Goal: Check status: Check status

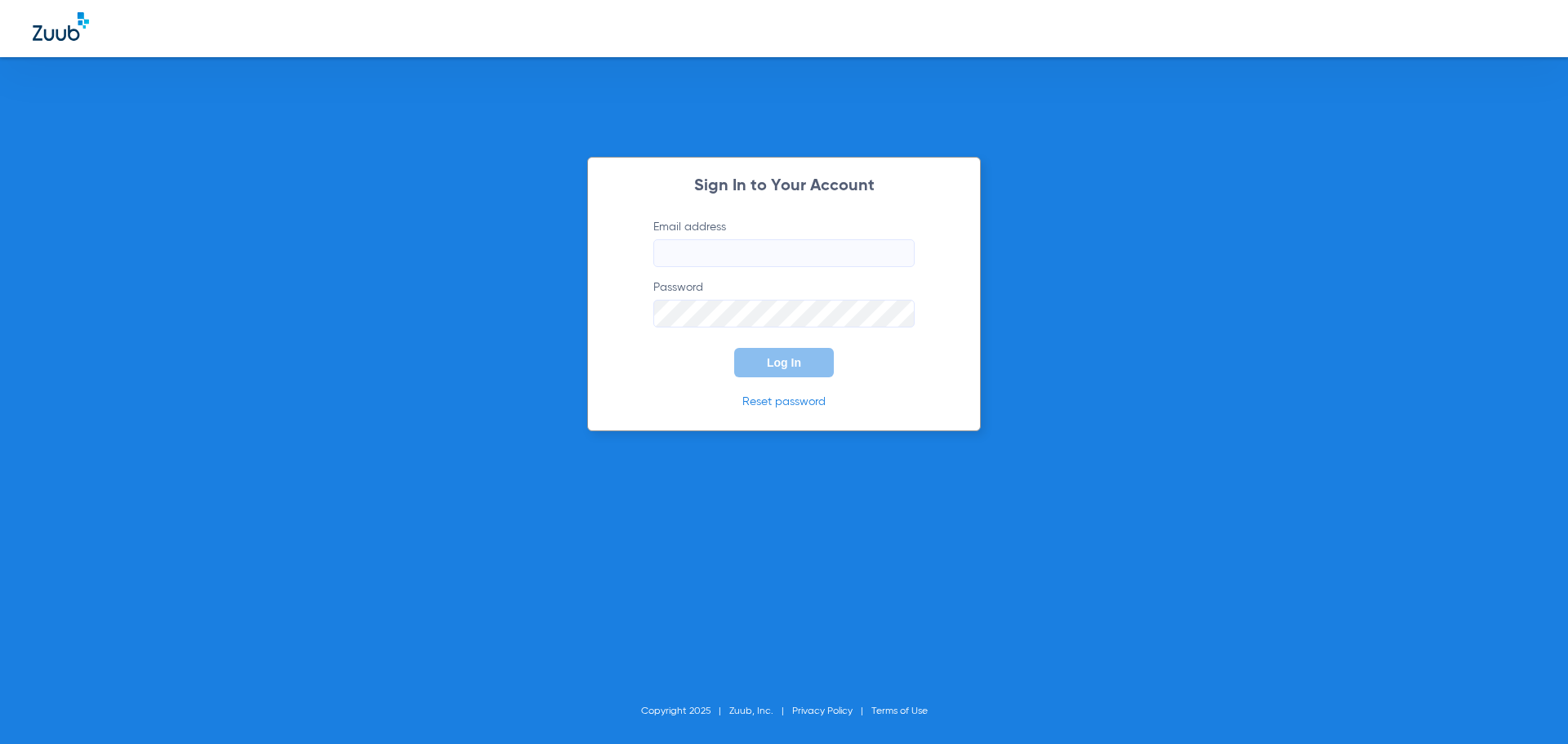
type input "[EMAIL_ADDRESS][DOMAIN_NAME]"
click at [803, 367] on button "Log In" at bounding box center [784, 362] width 100 height 29
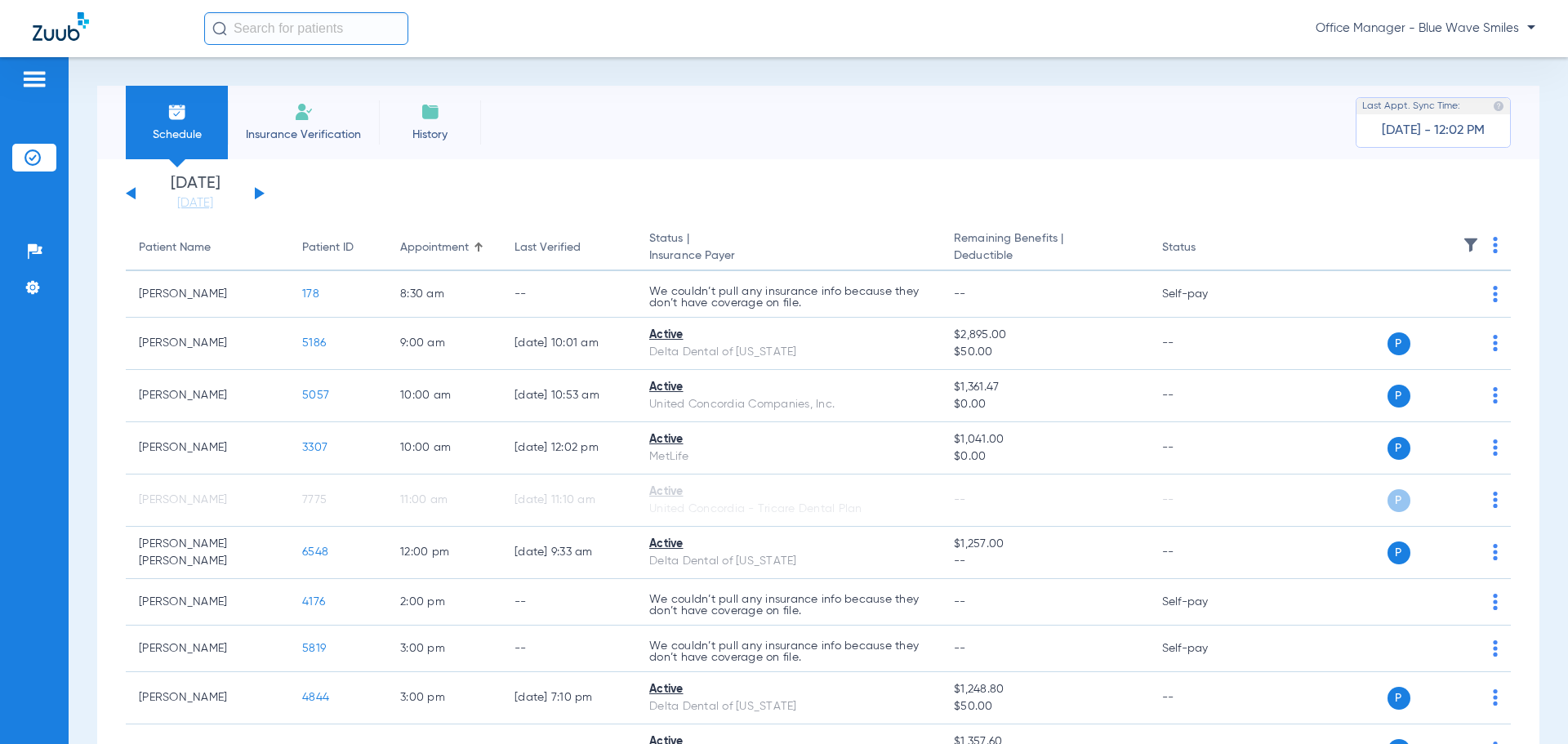
click at [298, 131] on span "Insurance Verification" at bounding box center [303, 135] width 127 height 17
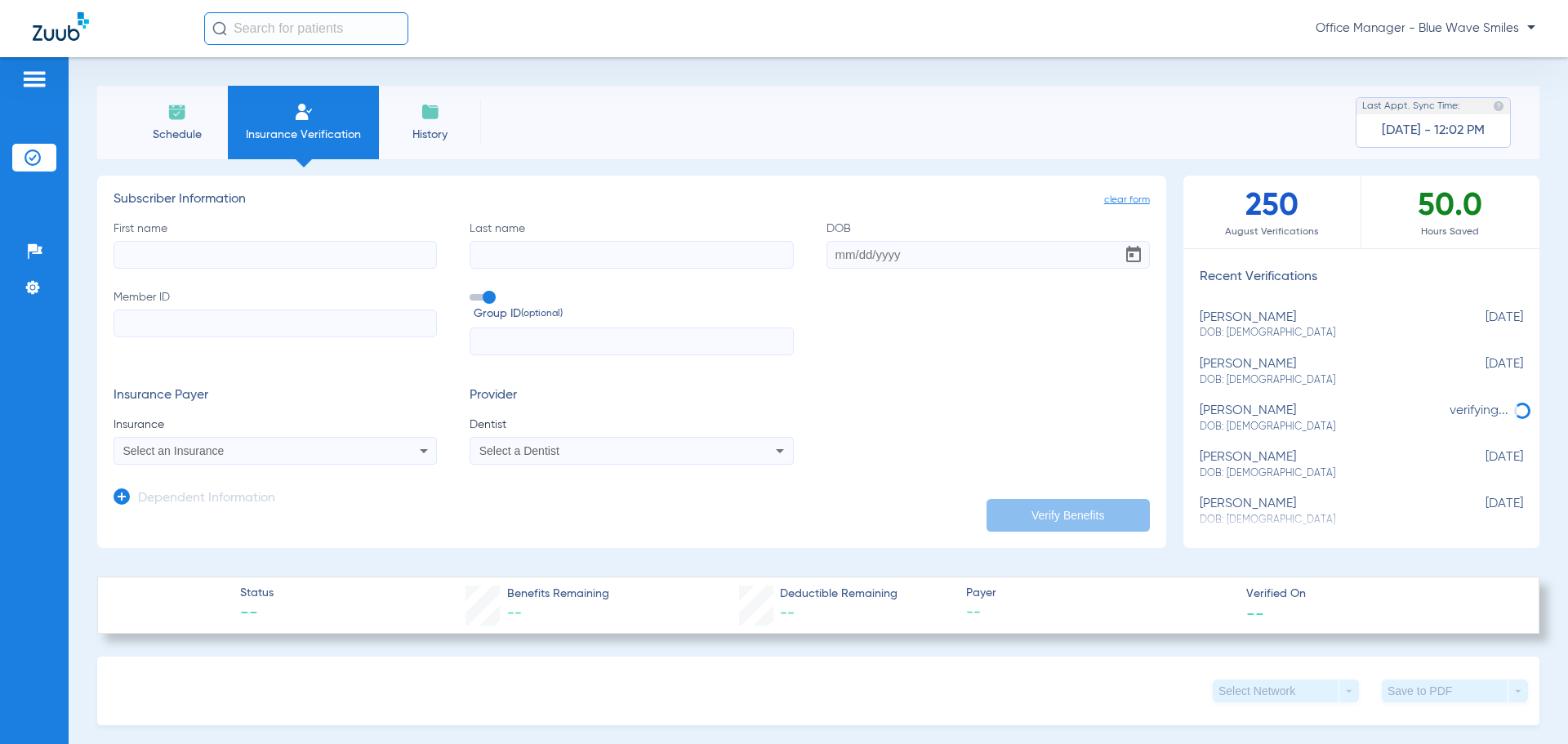
click at [1404, 79] on div "Schedule Insurance Verification History Last Appt. Sync Time: [DATE] - 12:02 PM…" at bounding box center [818, 401] width 1500 height 687
click at [1123, 596] on span "Payer" at bounding box center [1099, 593] width 266 height 17
click at [1194, 603] on span "--" at bounding box center [1099, 613] width 266 height 21
click at [1274, 372] on div "[PERSON_NAME] DOB: [DEMOGRAPHIC_DATA]" at bounding box center [1321, 372] width 242 height 30
type input "Don"
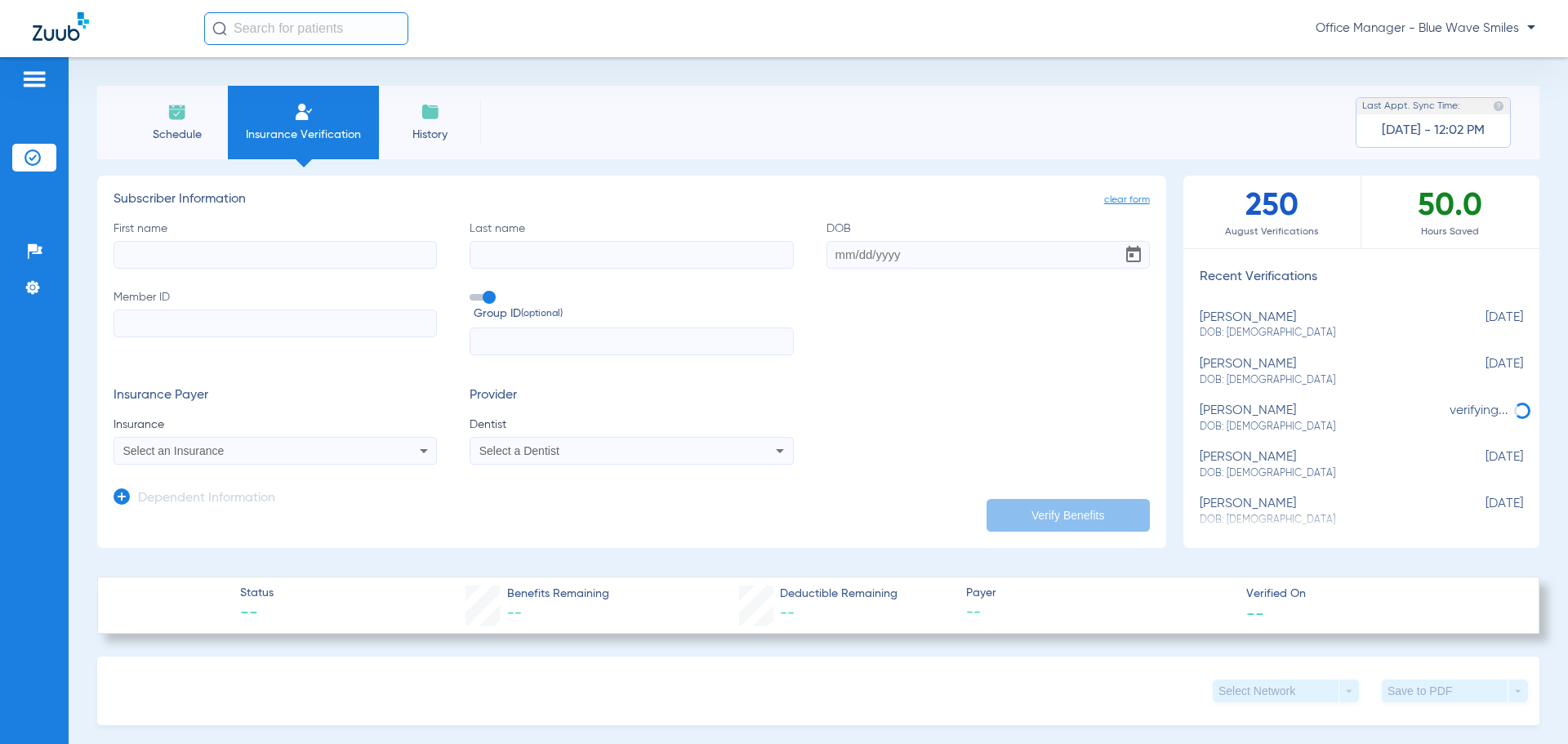
type input "[PERSON_NAME]"
type input "[DATE]"
type input "476465845"
type input "156182"
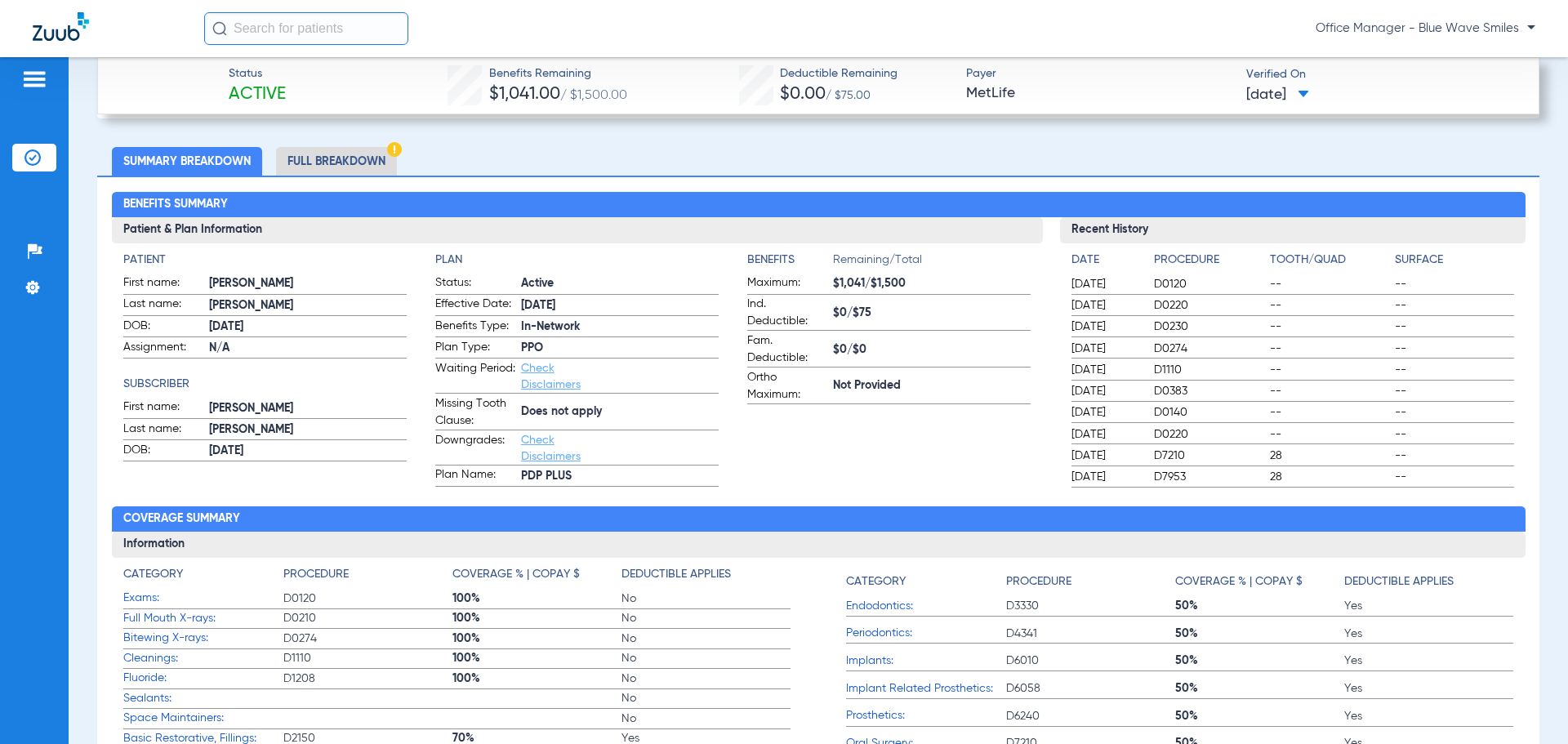
scroll to position [490, 0]
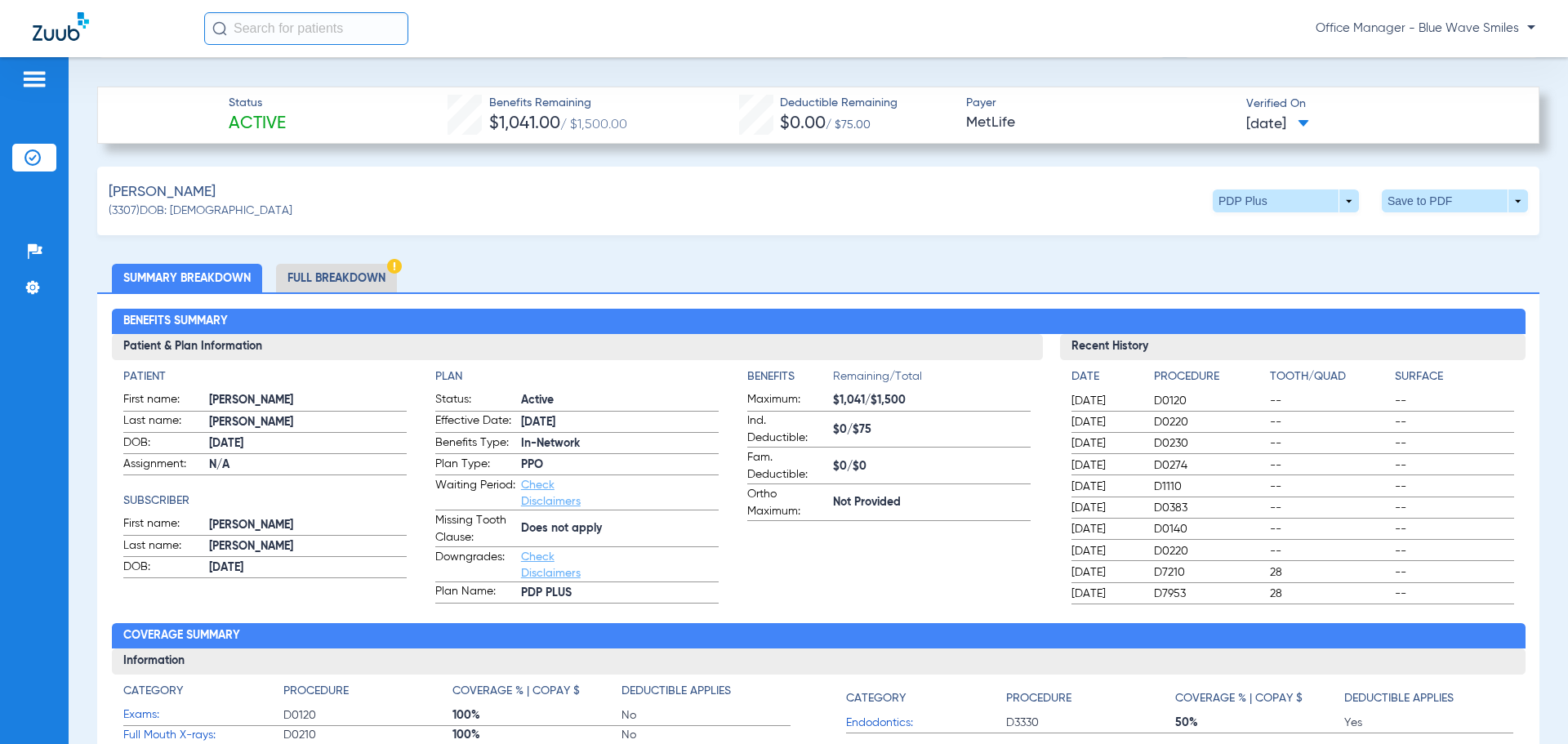
click at [344, 282] on li "Full Breakdown" at bounding box center [337, 278] width 121 height 28
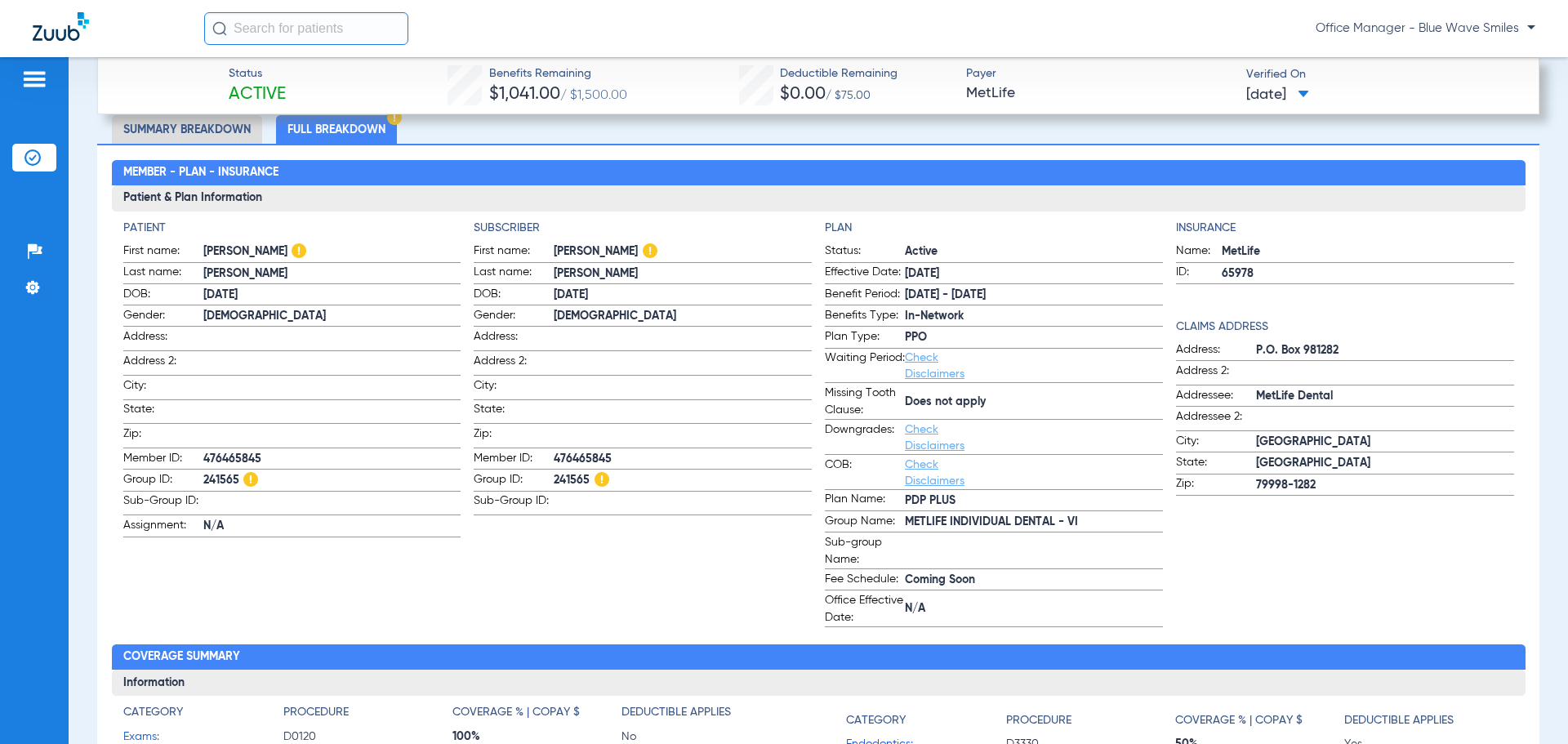
scroll to position [654, 0]
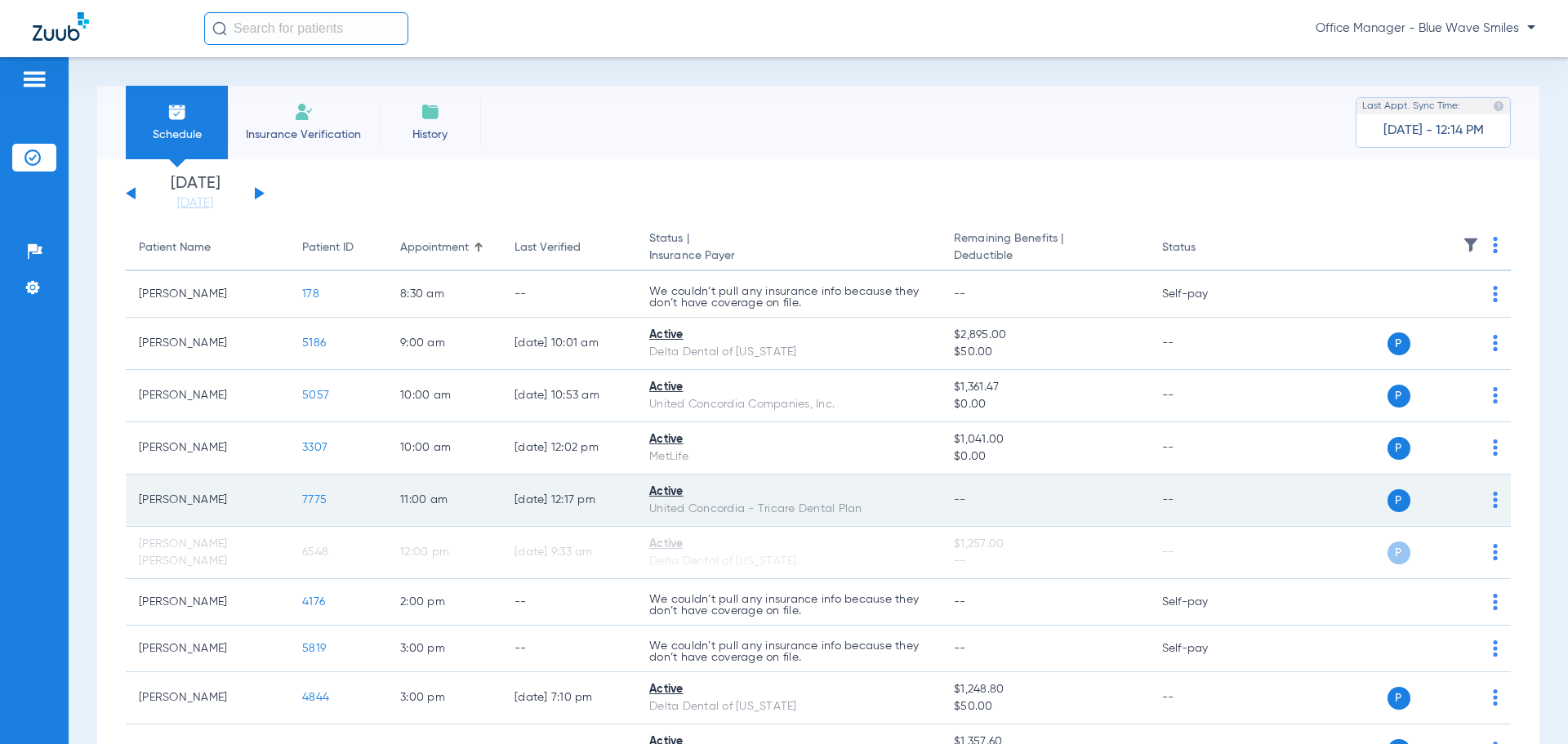
scroll to position [82, 0]
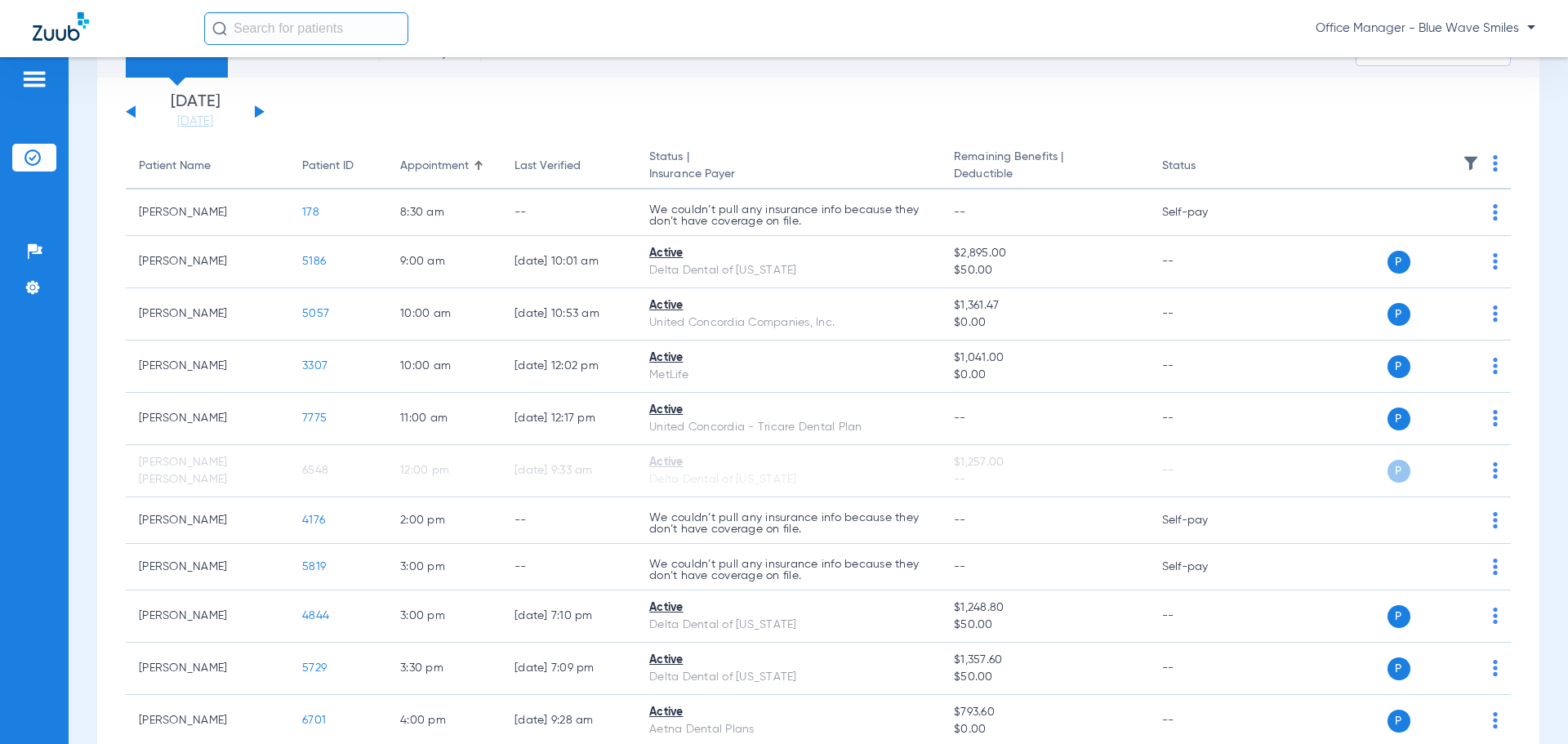
click at [255, 109] on button at bounding box center [260, 111] width 10 height 12
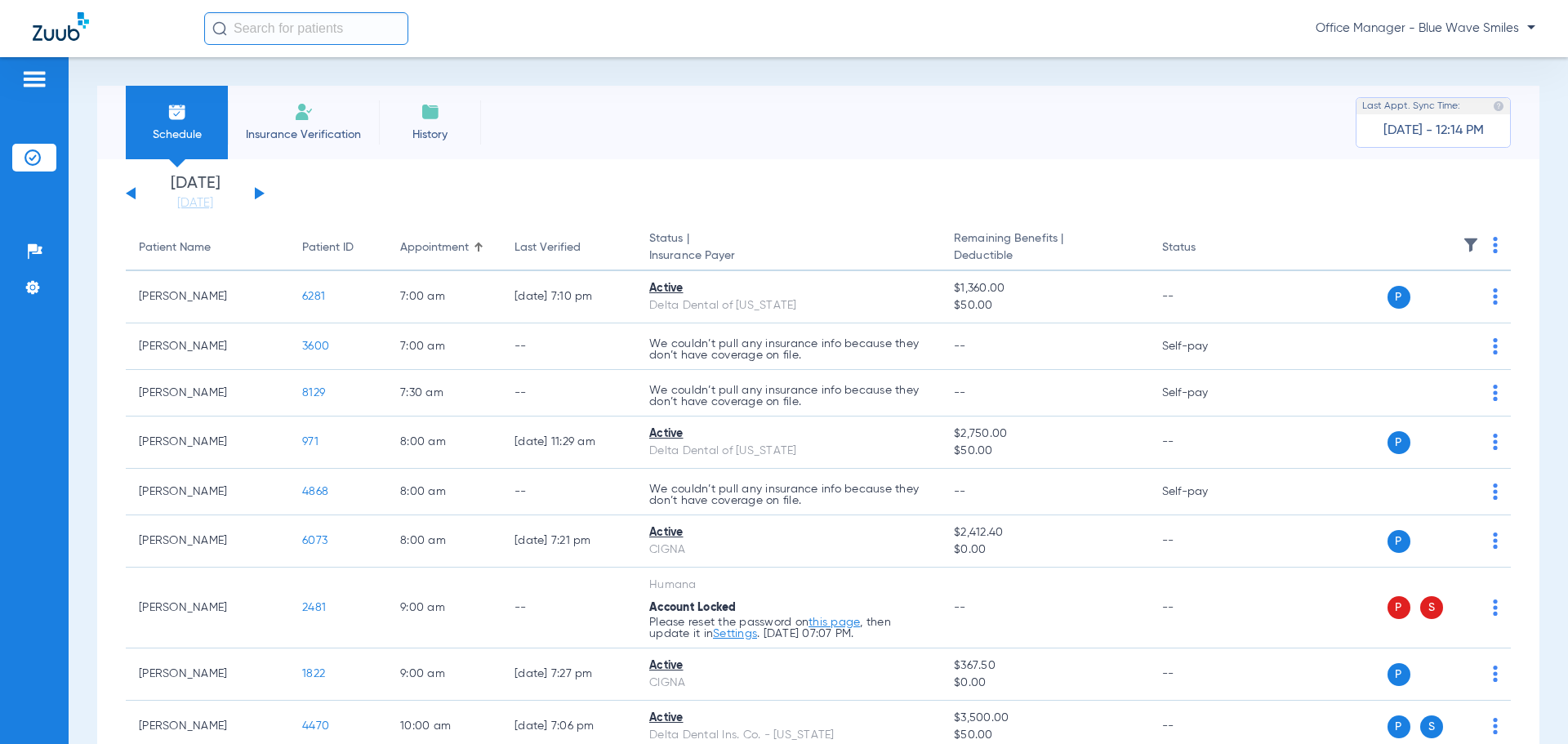
click at [258, 188] on div "[DATE] [DATE] [DATE] [DATE] [DATE] [DATE] [DATE] [DATE] [DATE] [DATE] [DATE] [D…" at bounding box center [195, 193] width 138 height 36
click at [257, 195] on button at bounding box center [260, 193] width 10 height 12
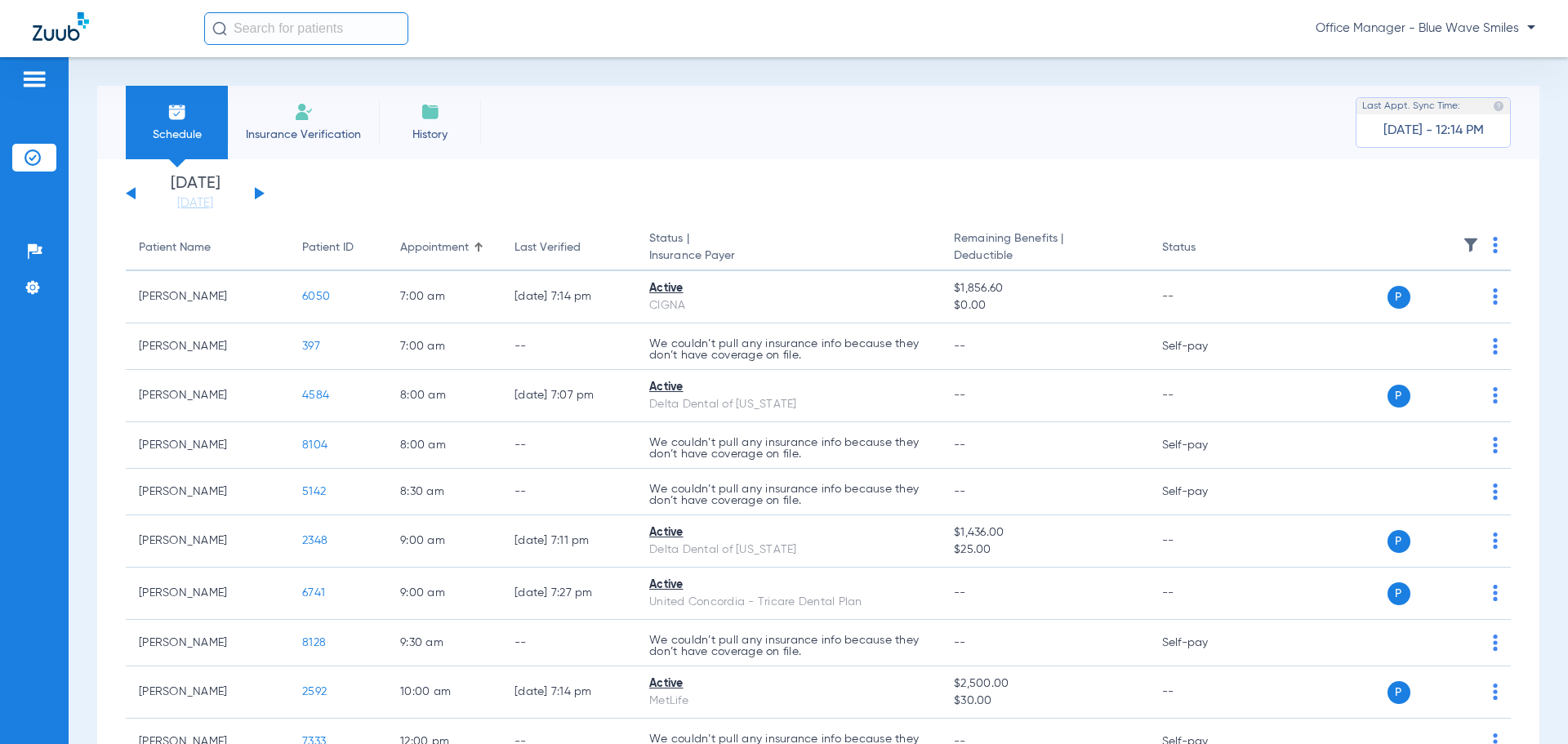
click at [257, 195] on button at bounding box center [260, 193] width 10 height 12
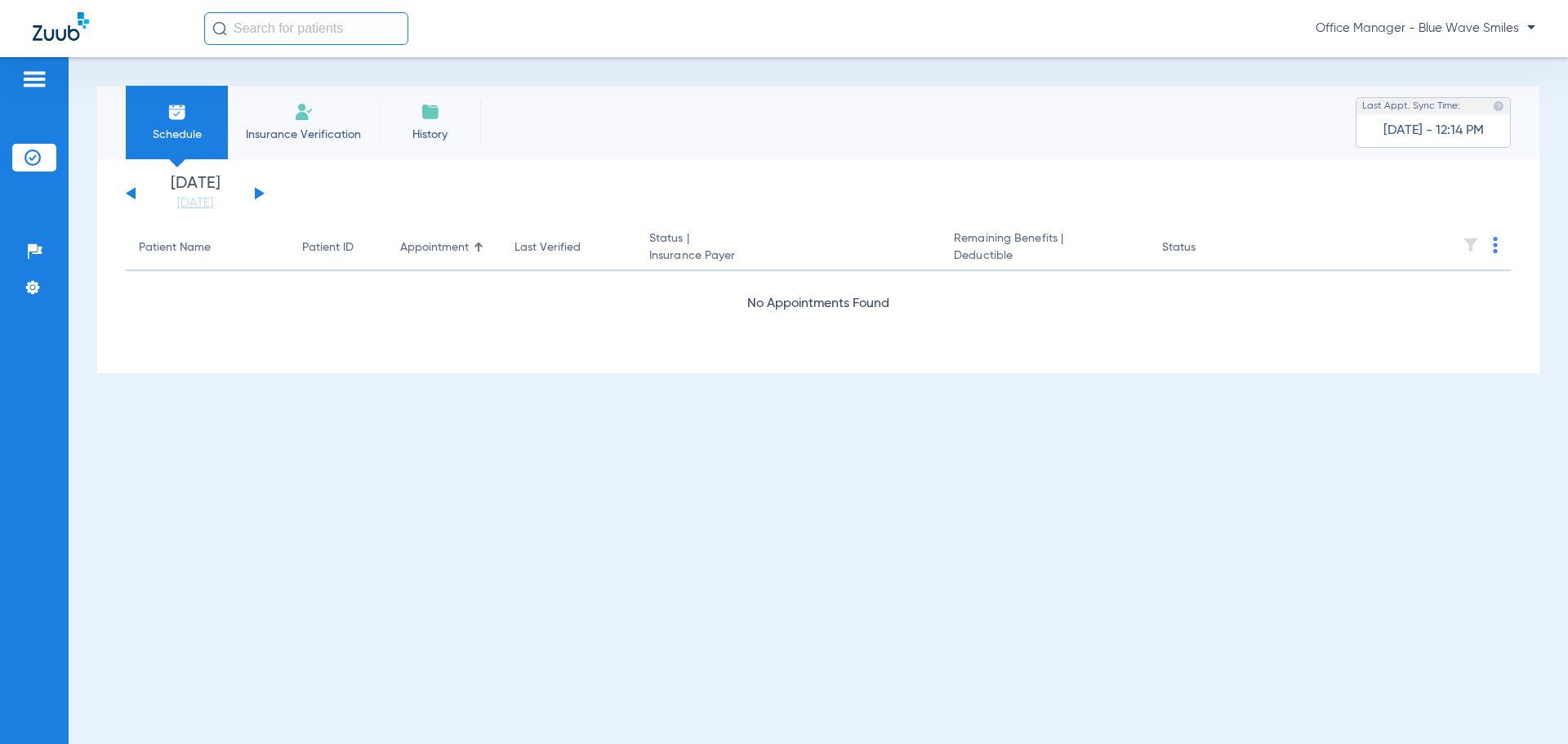
click at [257, 195] on button at bounding box center [260, 193] width 10 height 12
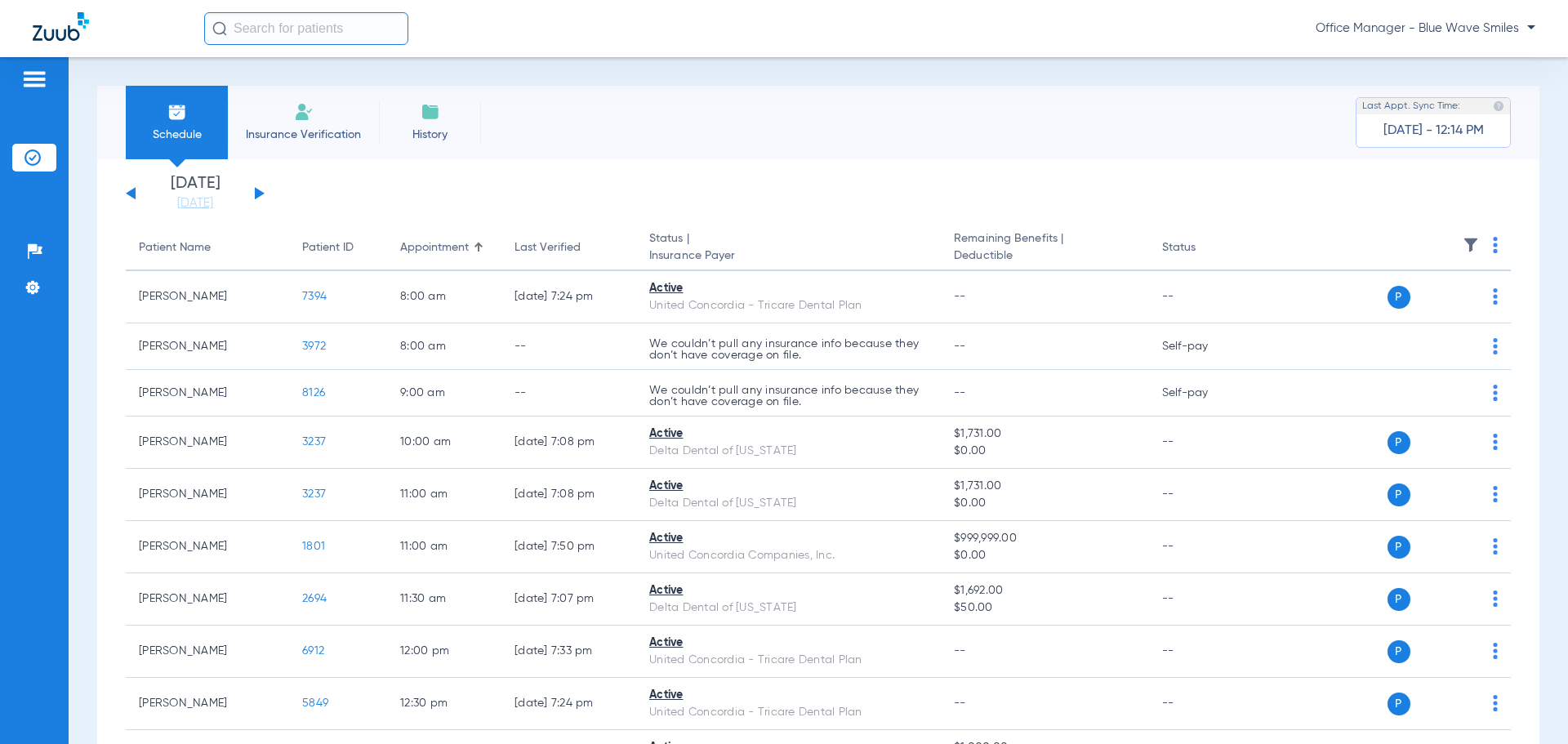
click at [33, 155] on img at bounding box center [33, 158] width 17 height 17
click at [135, 199] on div "[DATE] [DATE] [DATE] [DATE] [DATE] [DATE] [DATE] [DATE] [DATE] [DATE] [DATE] [D…" at bounding box center [195, 193] width 138 height 36
click at [128, 193] on button at bounding box center [131, 193] width 10 height 12
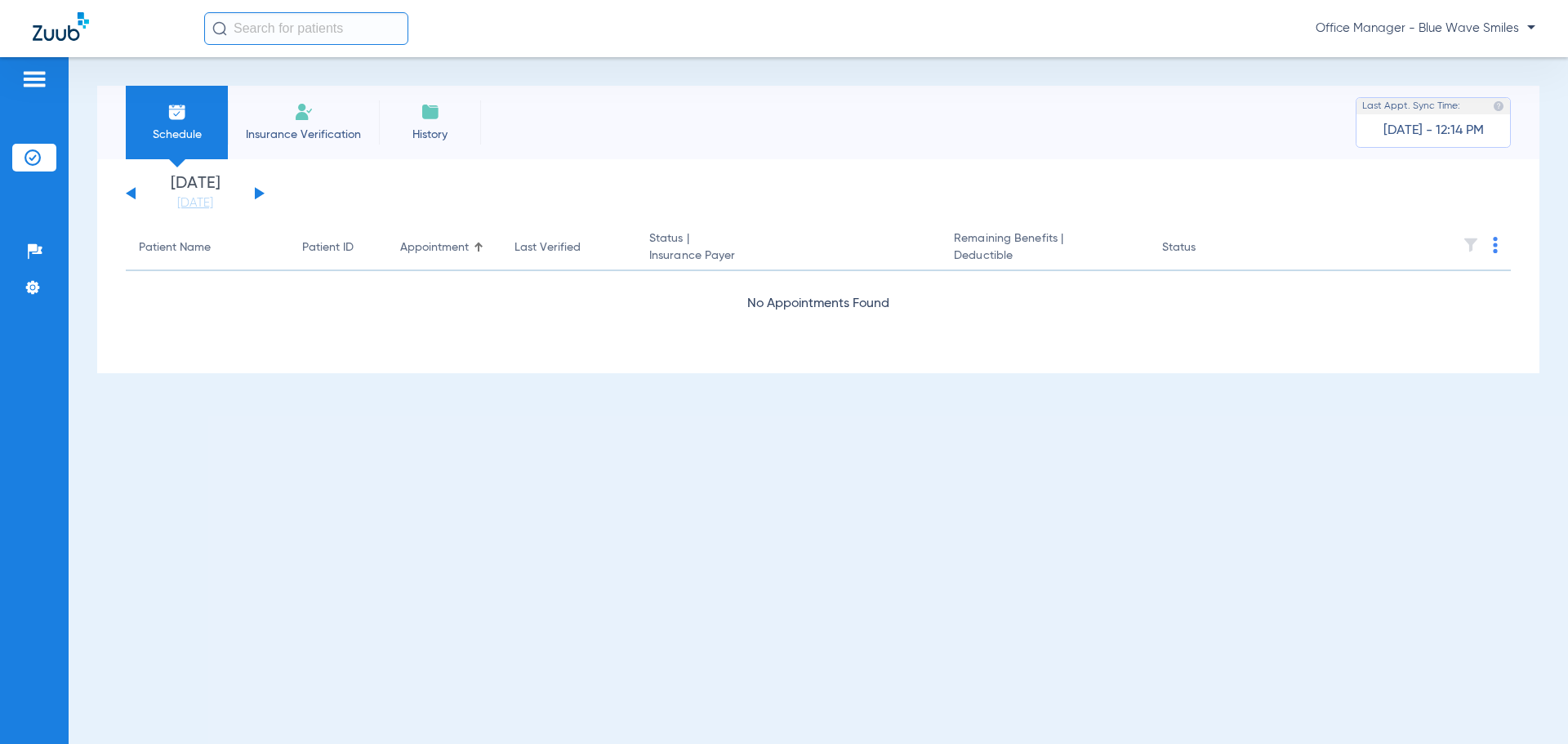
click at [128, 193] on button at bounding box center [131, 193] width 10 height 12
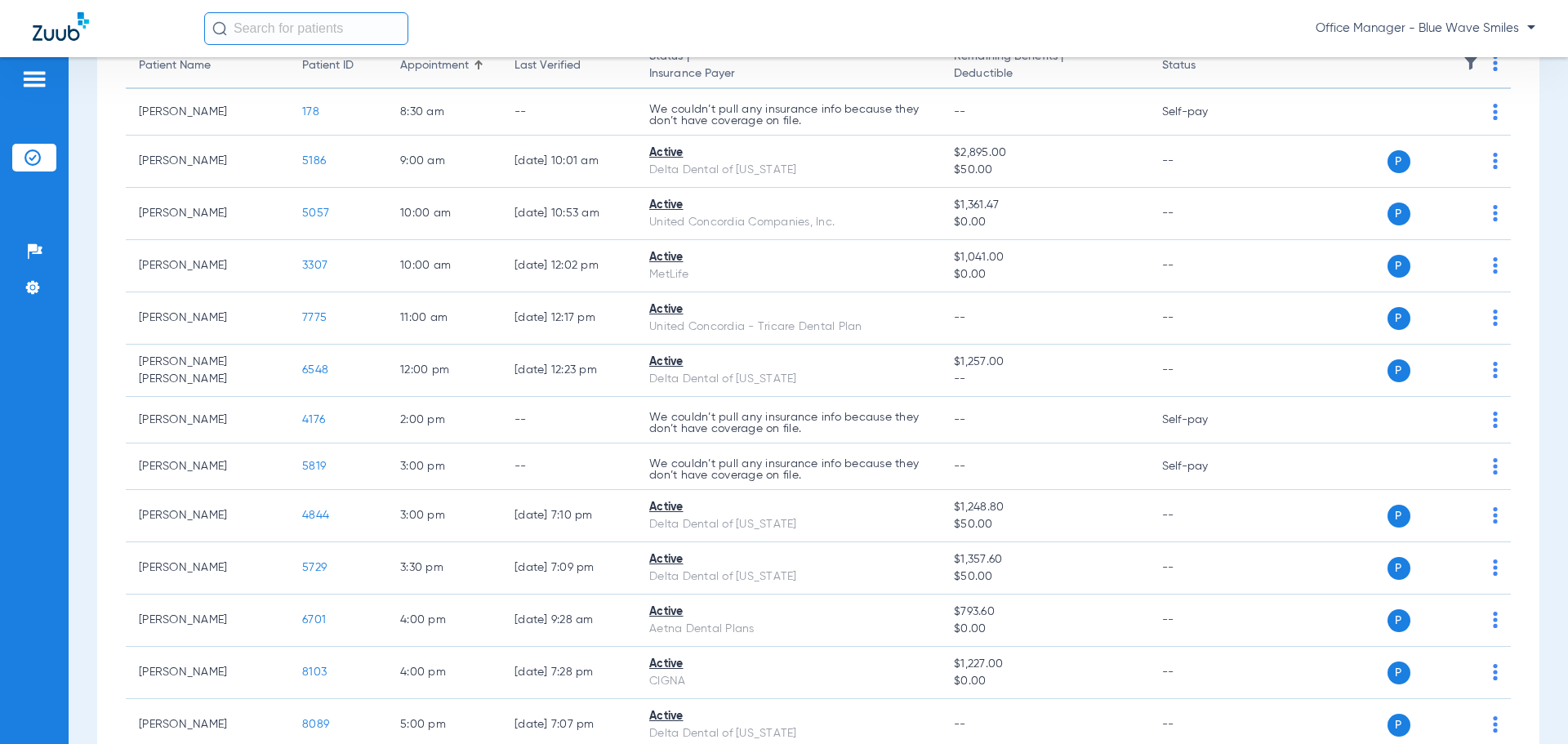
scroll to position [294, 0]
